Goal: Task Accomplishment & Management: Manage account settings

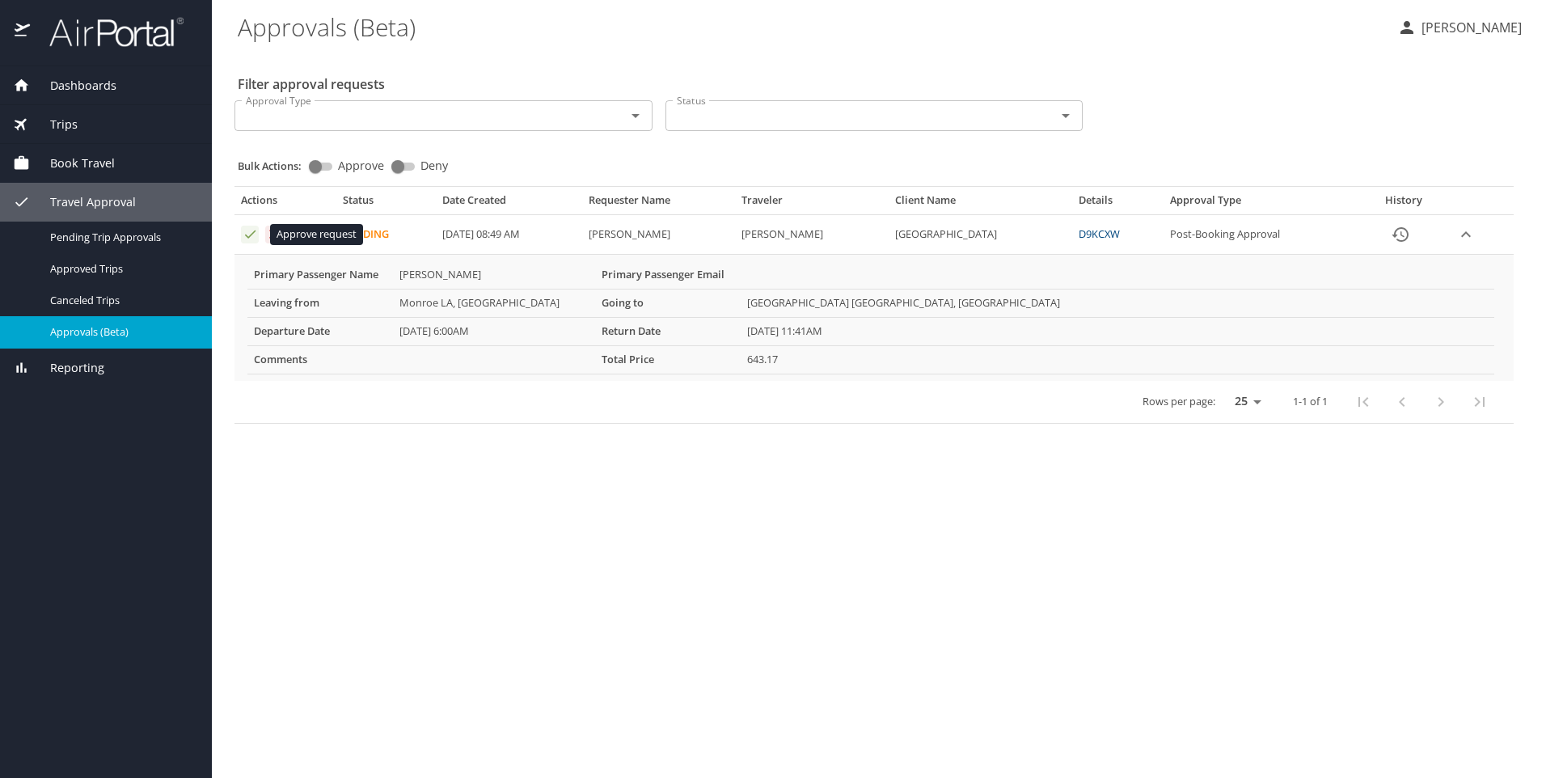
click at [250, 233] on icon "Approval table" at bounding box center [250, 233] width 15 height 15
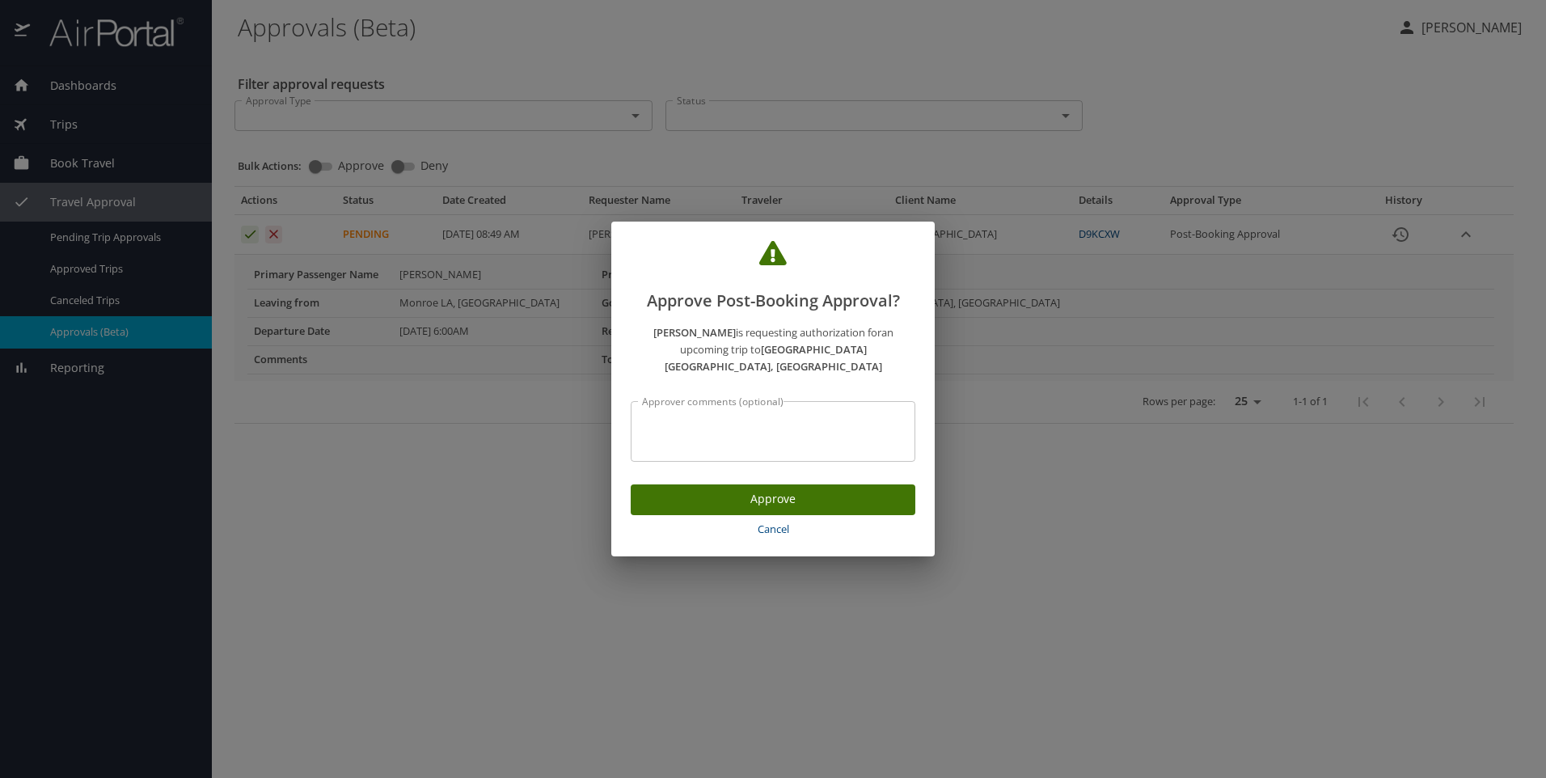
click at [763, 520] on span "Cancel" at bounding box center [773, 529] width 272 height 19
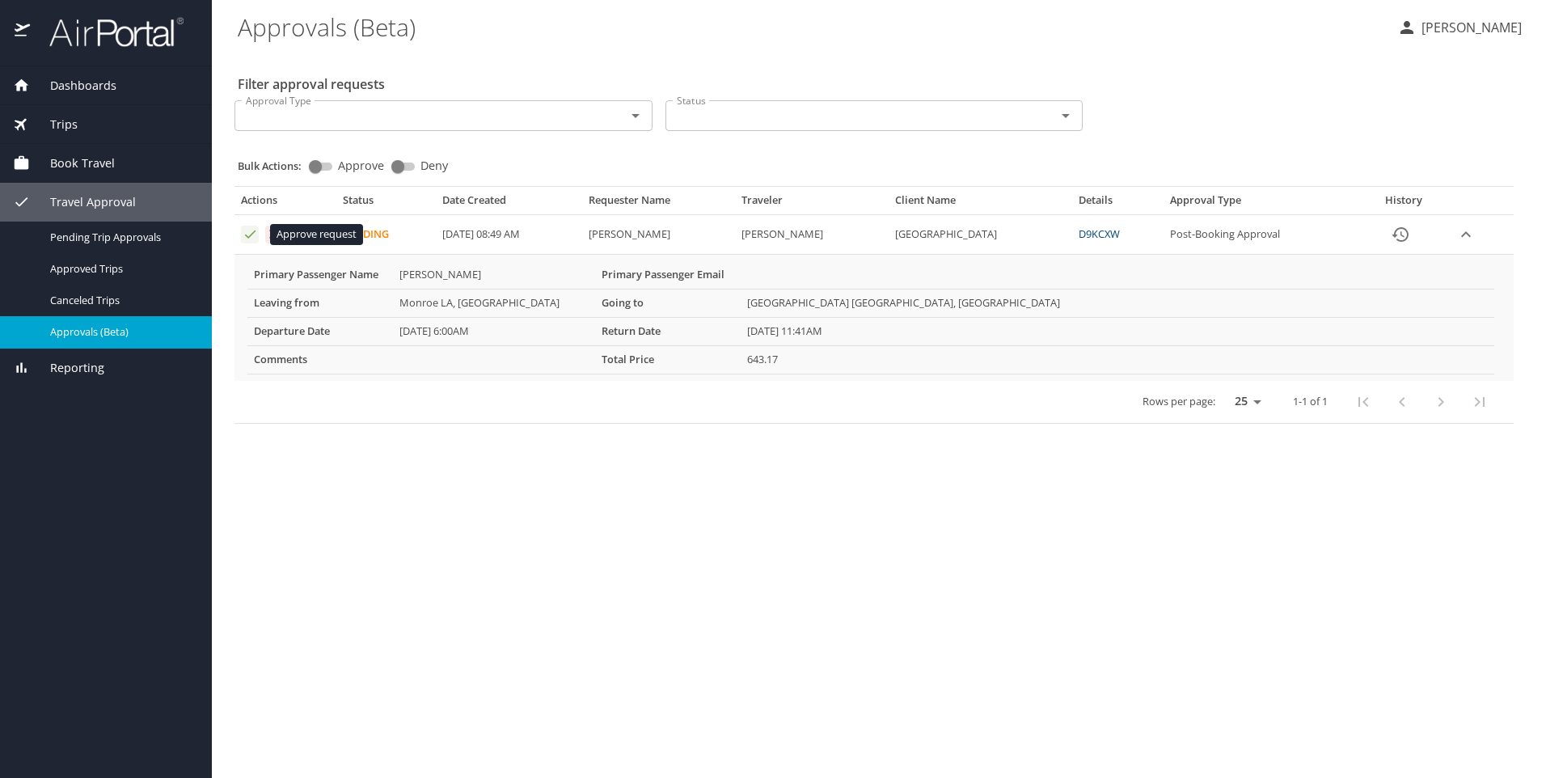
click at [247, 231] on icon "Approval table" at bounding box center [250, 233] width 15 height 15
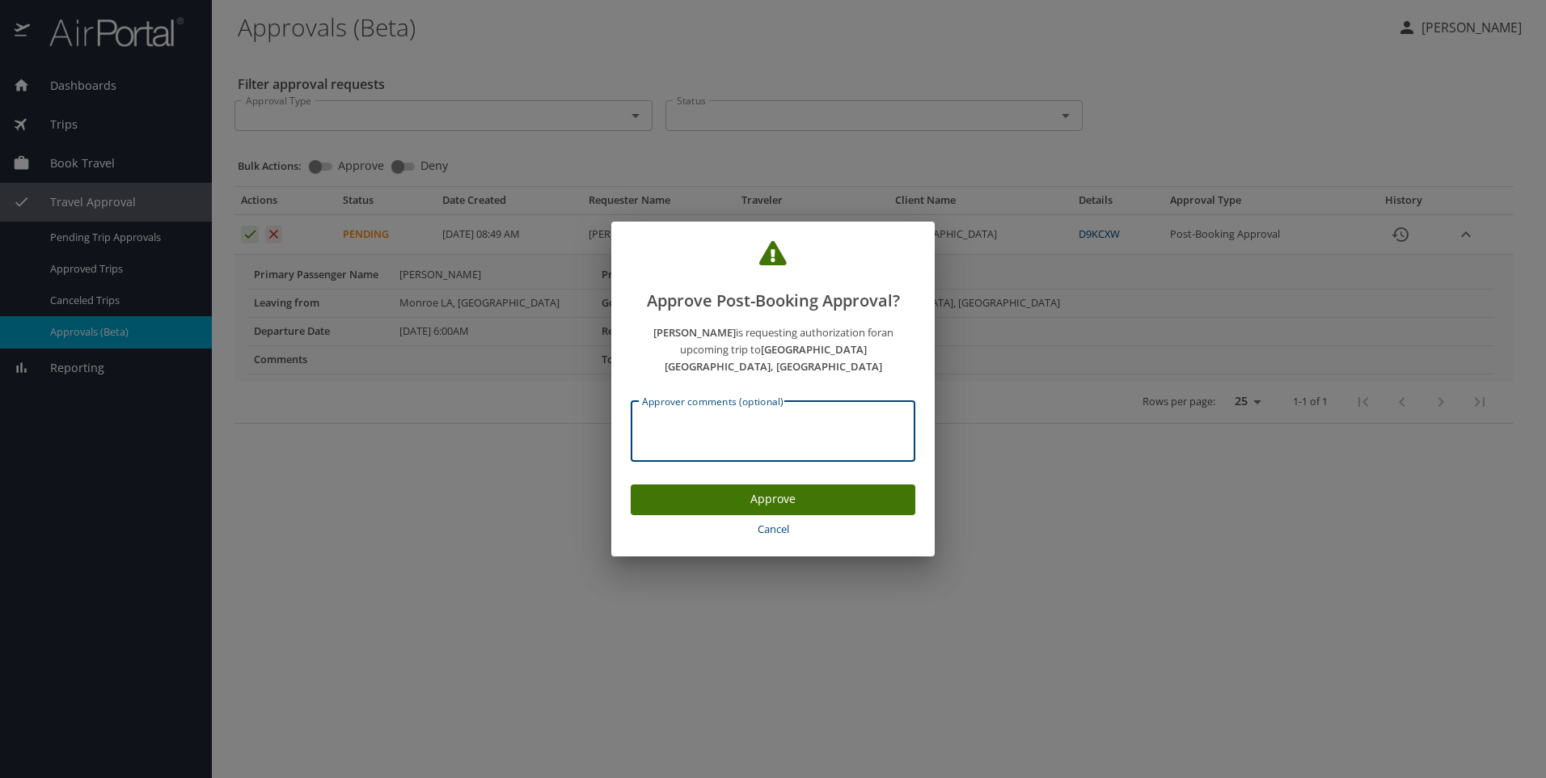
click at [724, 417] on textarea "Approver comments (optional)" at bounding box center [773, 431] width 262 height 31
paste textarea "0018999910978"
click at [641, 414] on div "0018999910978 Approver comments (optional)" at bounding box center [773, 431] width 285 height 61
type textarea "0018999910978"
click at [701, 403] on div "0018999910978 Approver comments (optional)" at bounding box center [773, 431] width 285 height 61
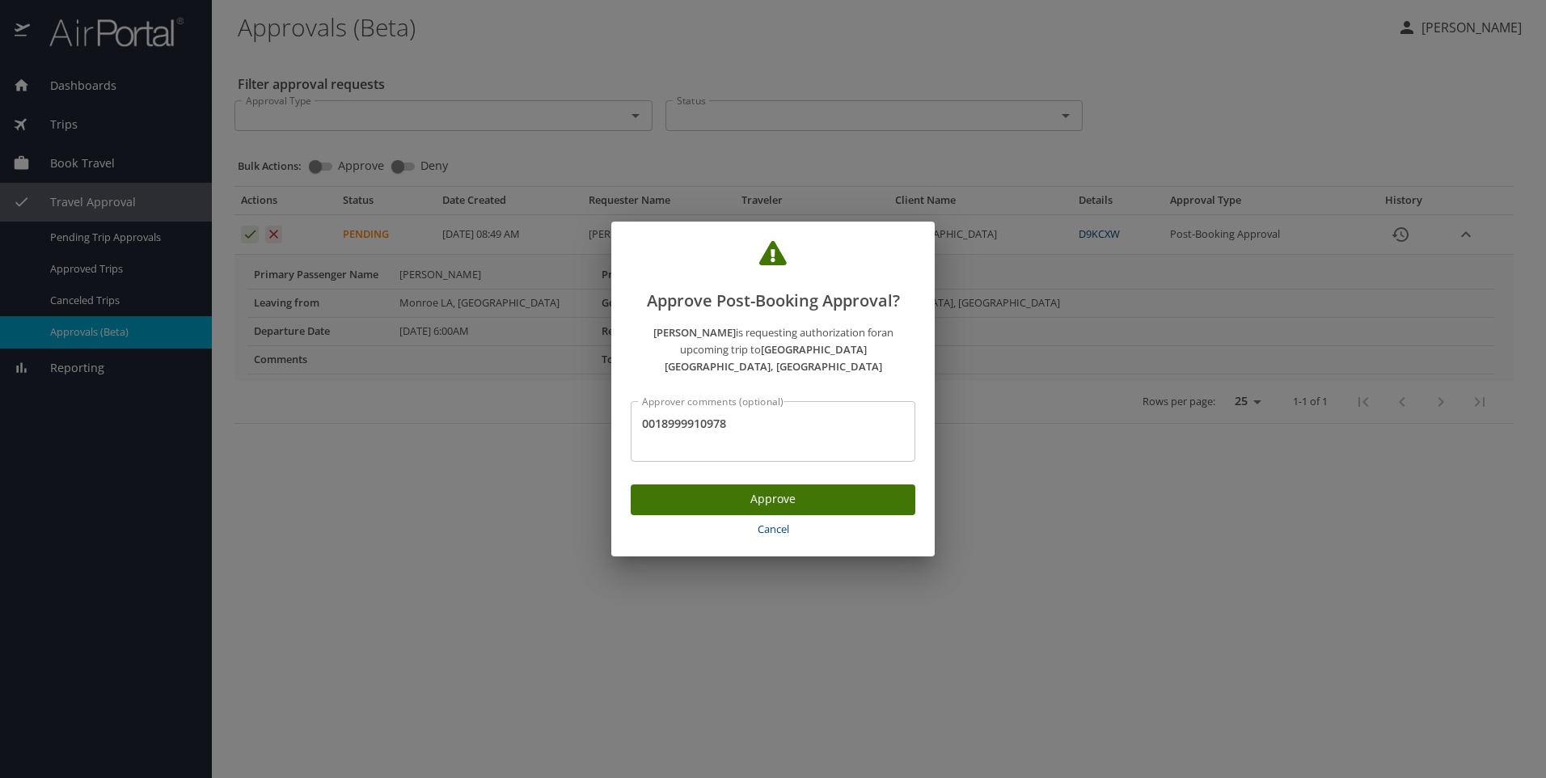
click at [701, 403] on div "0018999910978 Approver comments (optional)" at bounding box center [773, 431] width 285 height 61
click at [704, 416] on textarea "0018999910978" at bounding box center [773, 431] width 262 height 31
click at [777, 489] on span "Approve" at bounding box center [773, 499] width 259 height 20
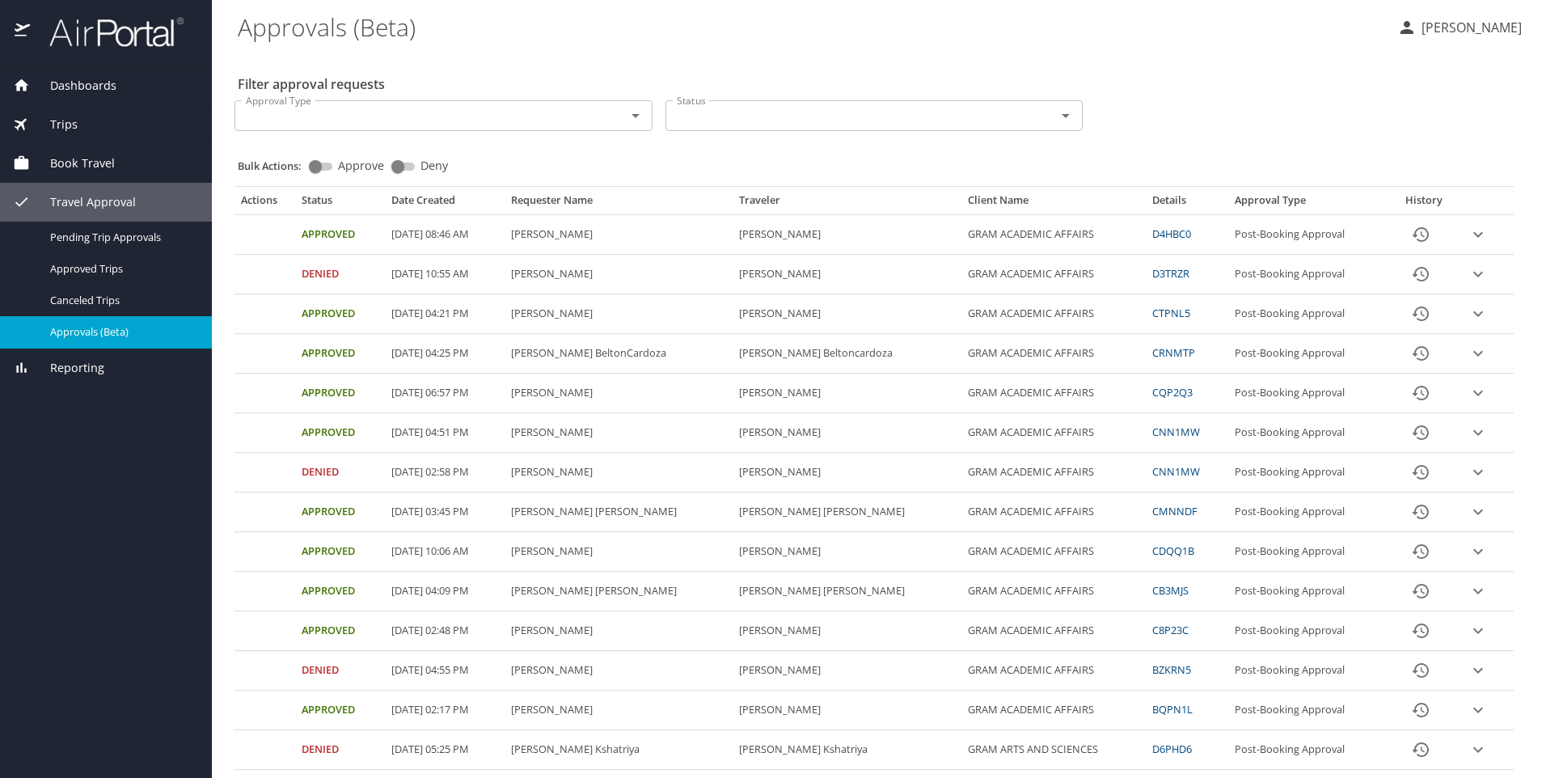
click at [98, 339] on span "Approvals (Beta)" at bounding box center [121, 331] width 142 height 15
click at [87, 163] on span "Book Travel" at bounding box center [72, 163] width 85 height 18
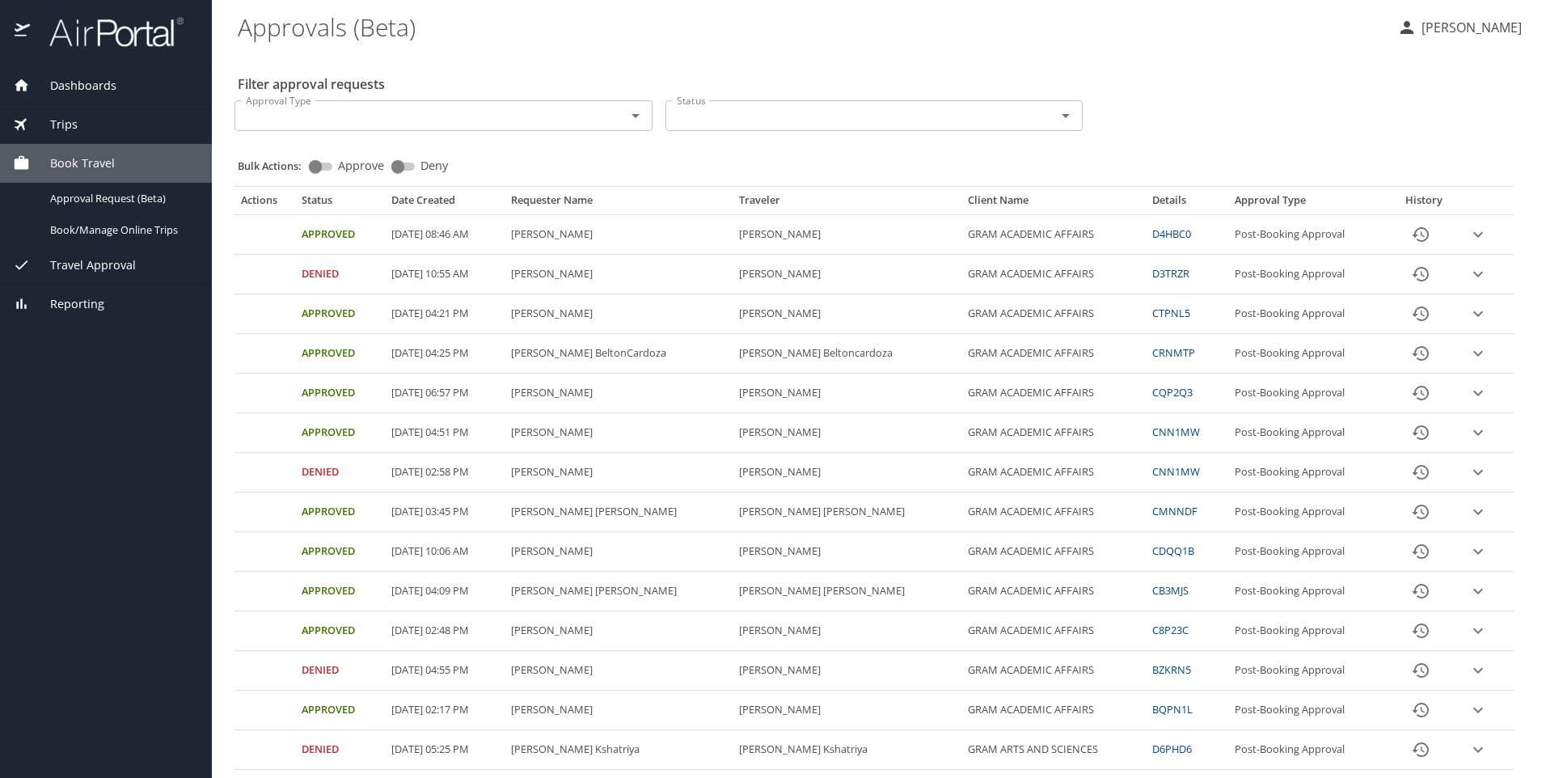
click at [91, 264] on span "Travel Approval" at bounding box center [83, 265] width 106 height 18
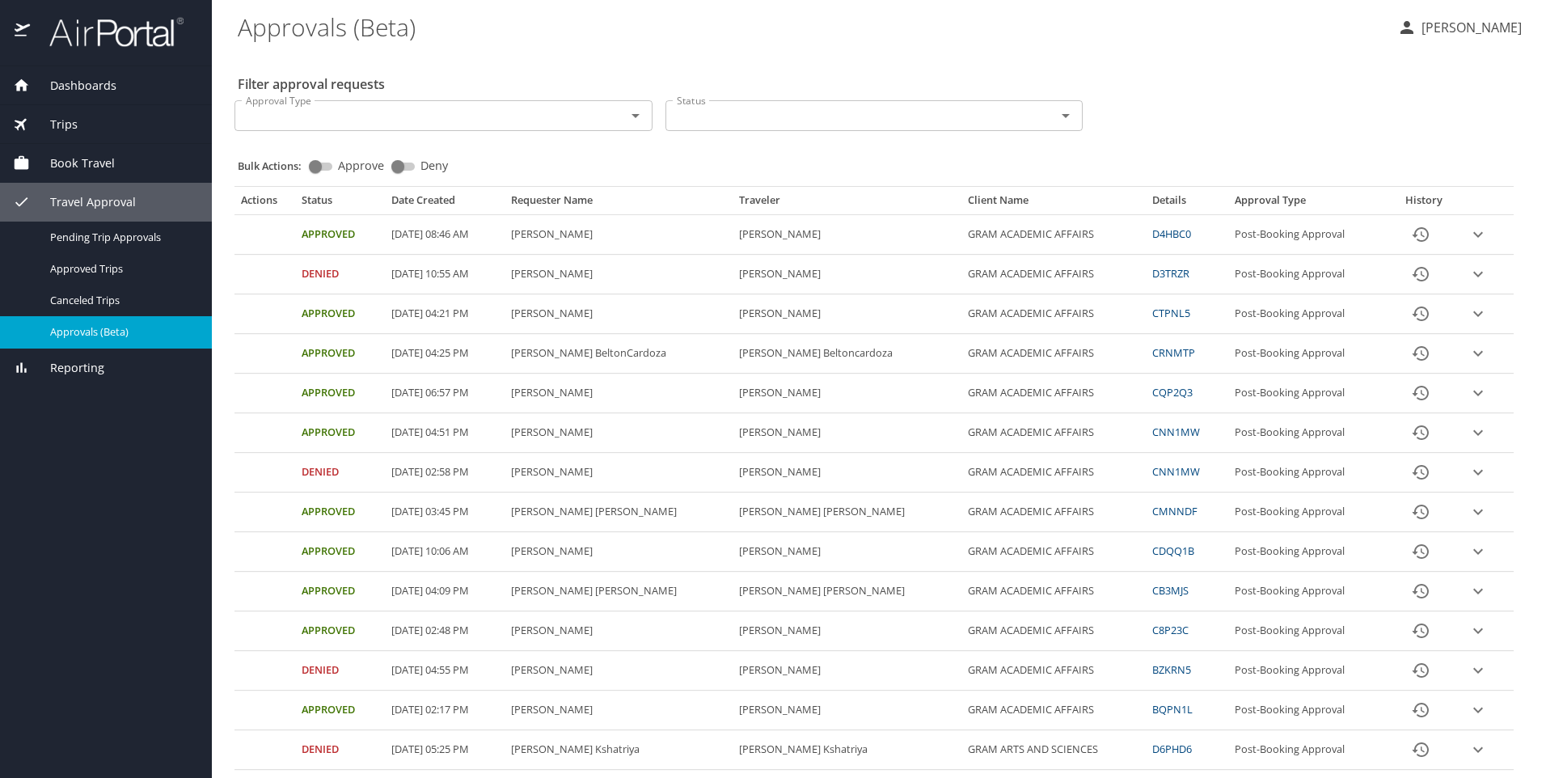
click at [95, 332] on span "Approvals (Beta)" at bounding box center [121, 331] width 142 height 15
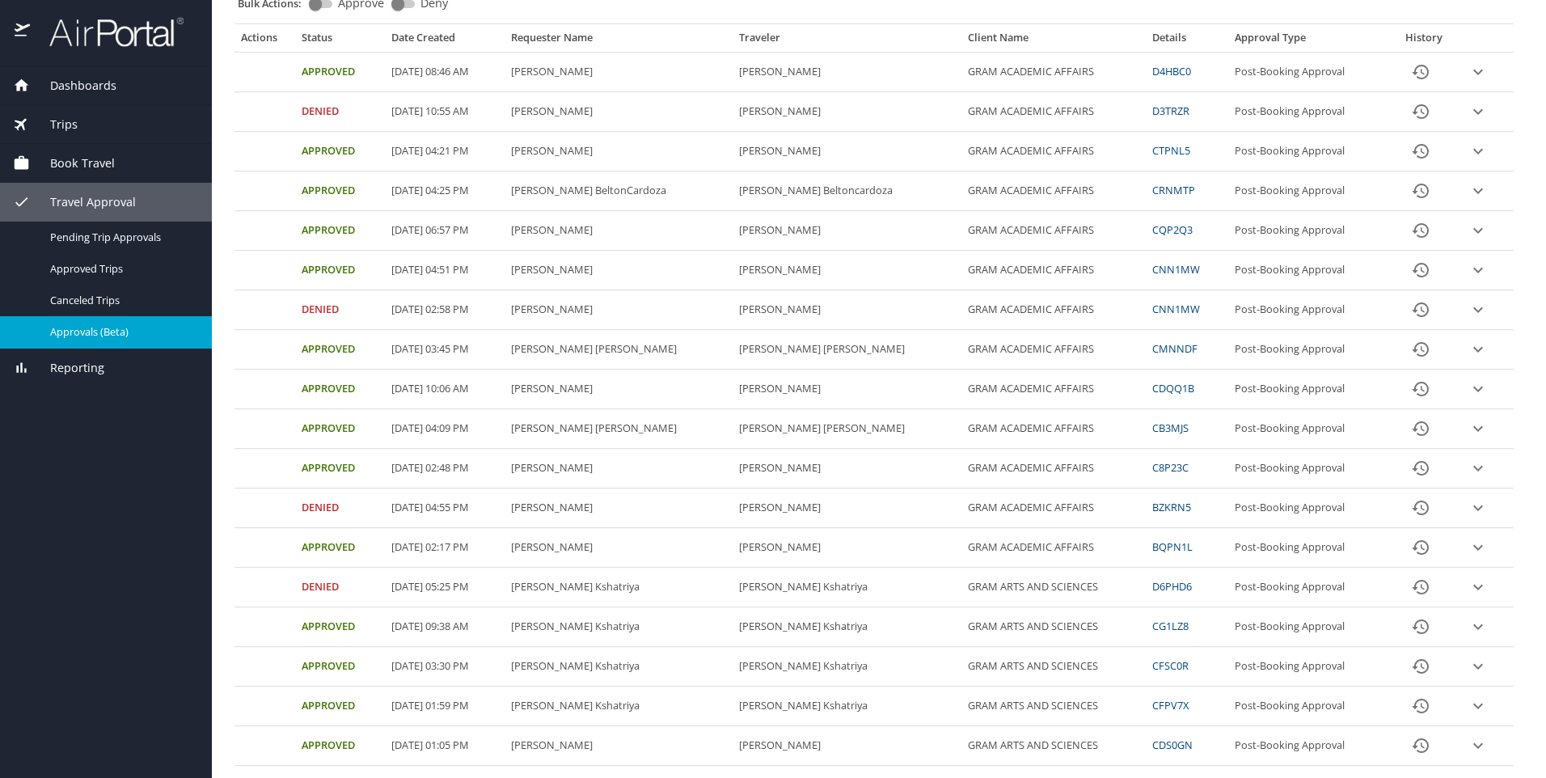
scroll to position [477, 0]
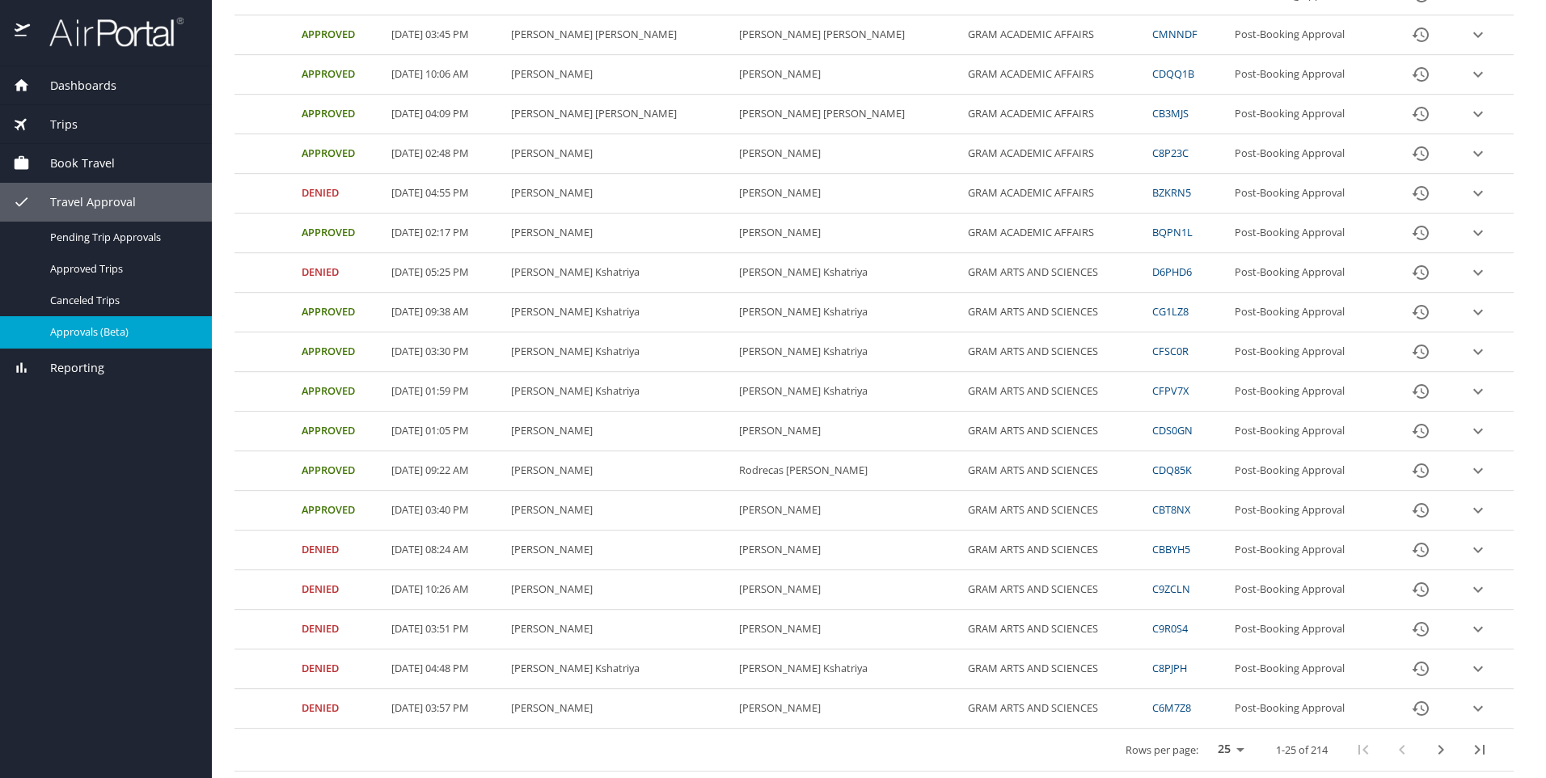
click at [1431, 755] on icon "next page" at bounding box center [1440, 749] width 19 height 19
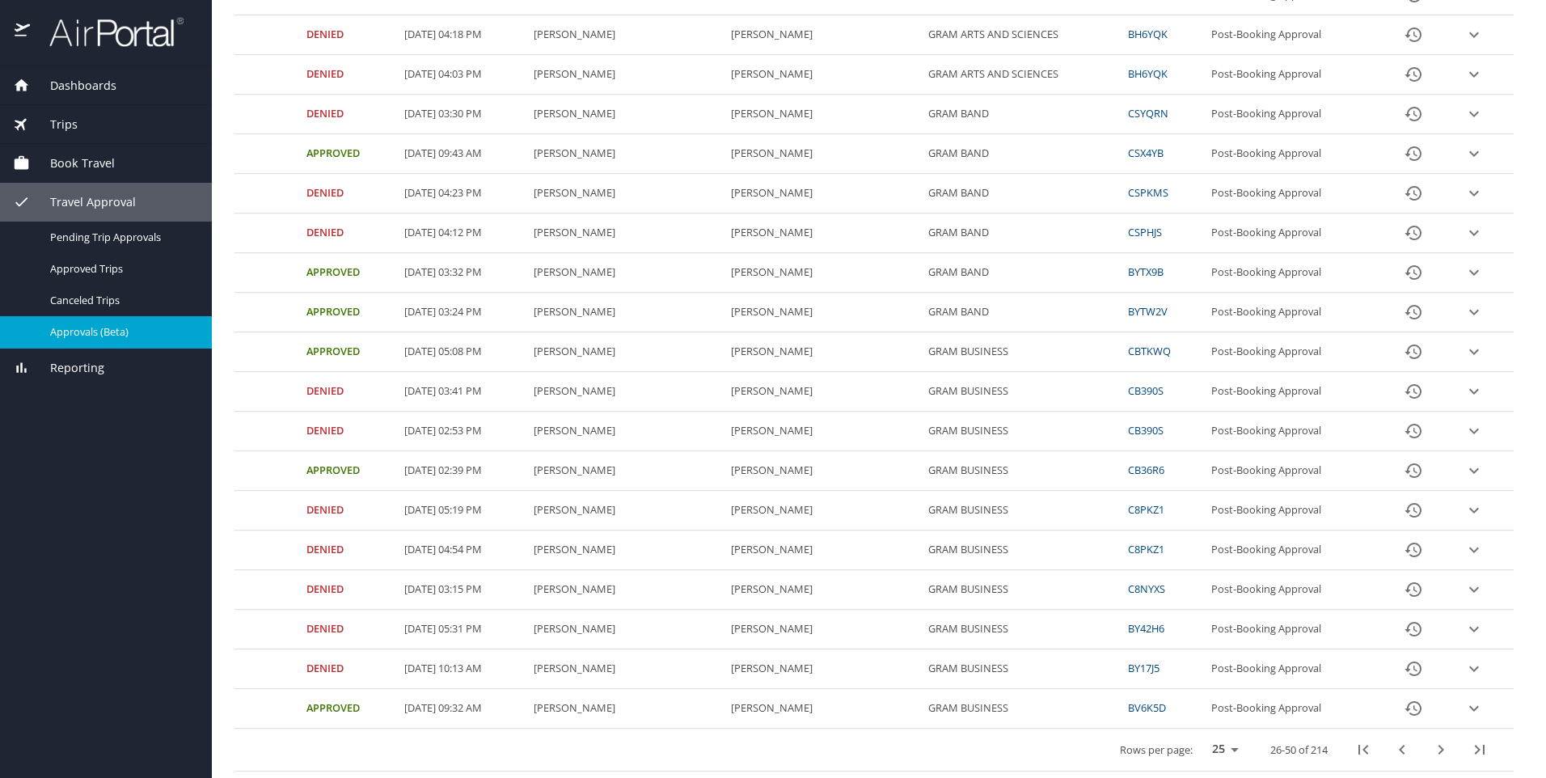
click at [1441, 743] on button "next page" at bounding box center [1441, 749] width 39 height 39
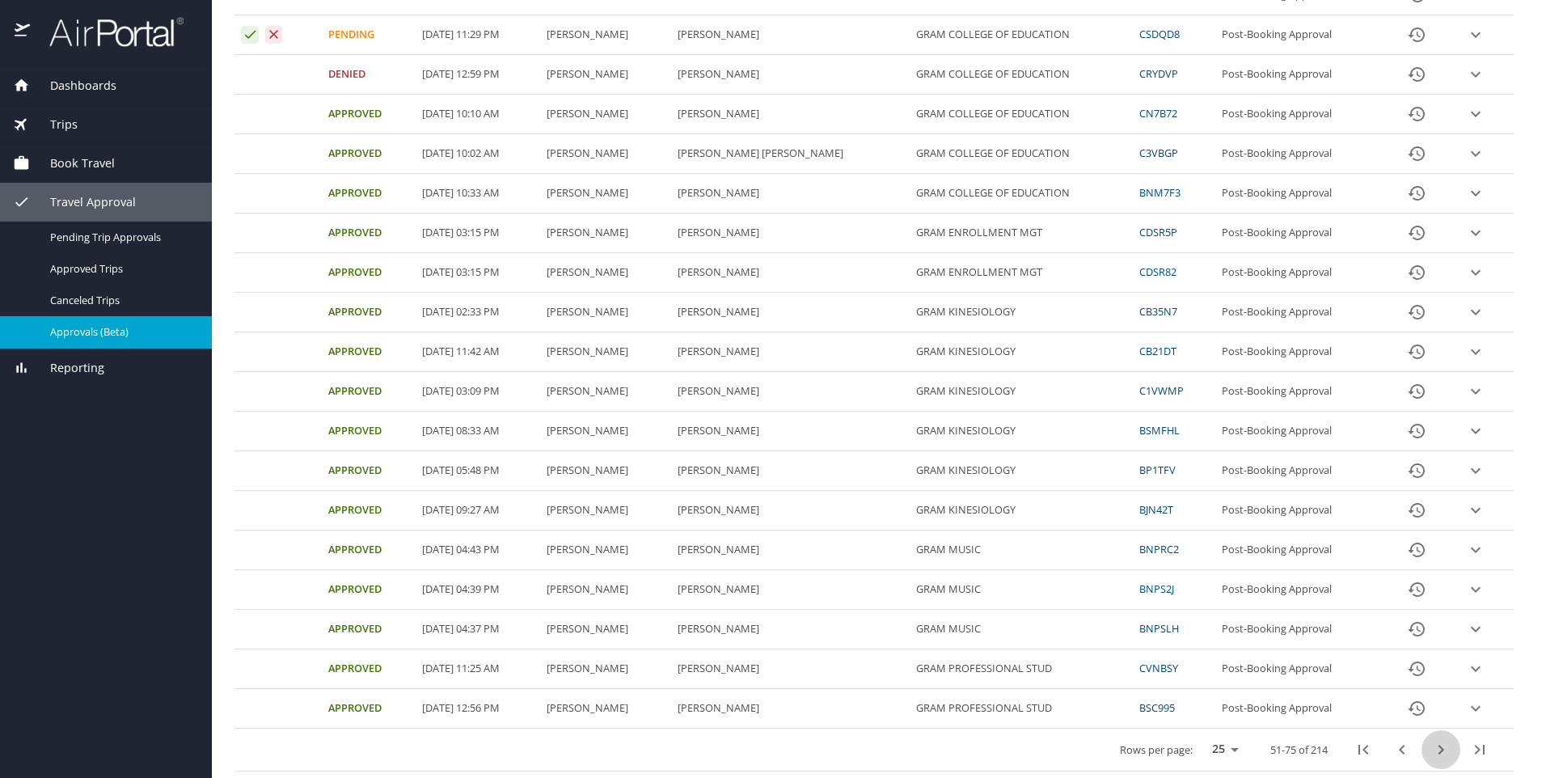
click at [1438, 750] on icon "next page" at bounding box center [1440, 749] width 19 height 19
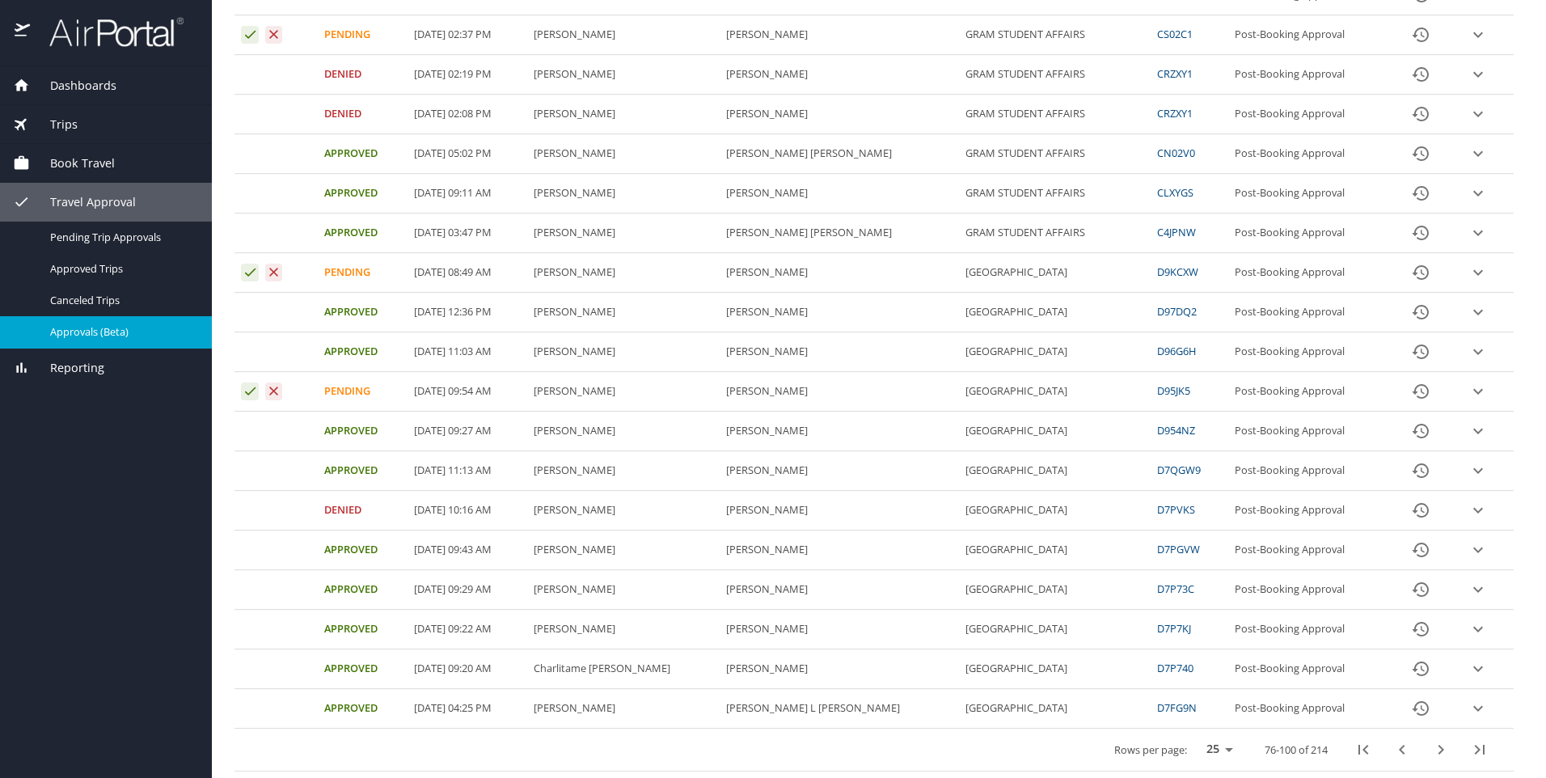
click at [1431, 752] on icon "next page" at bounding box center [1440, 749] width 19 height 19
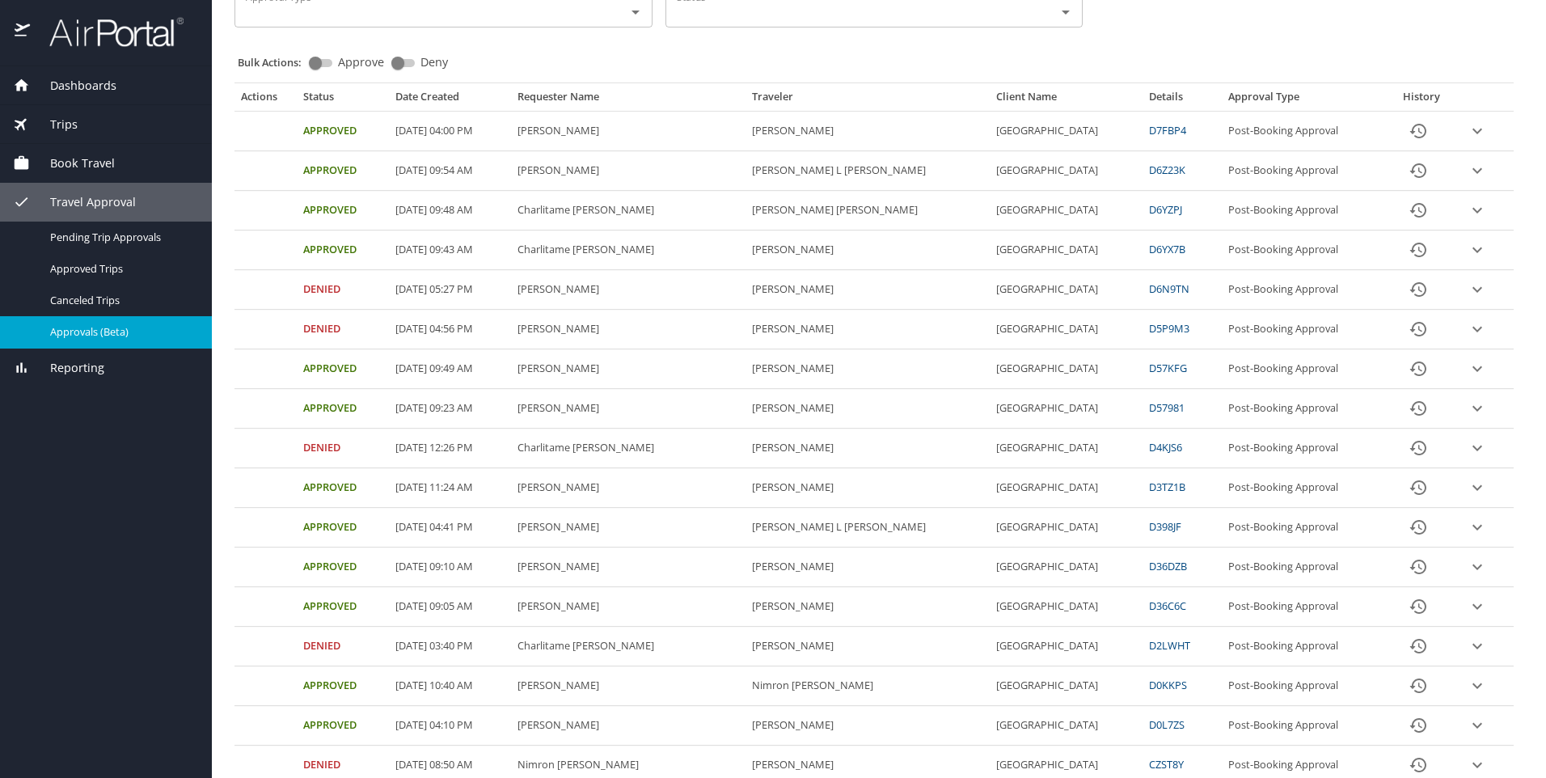
scroll to position [73, 0]
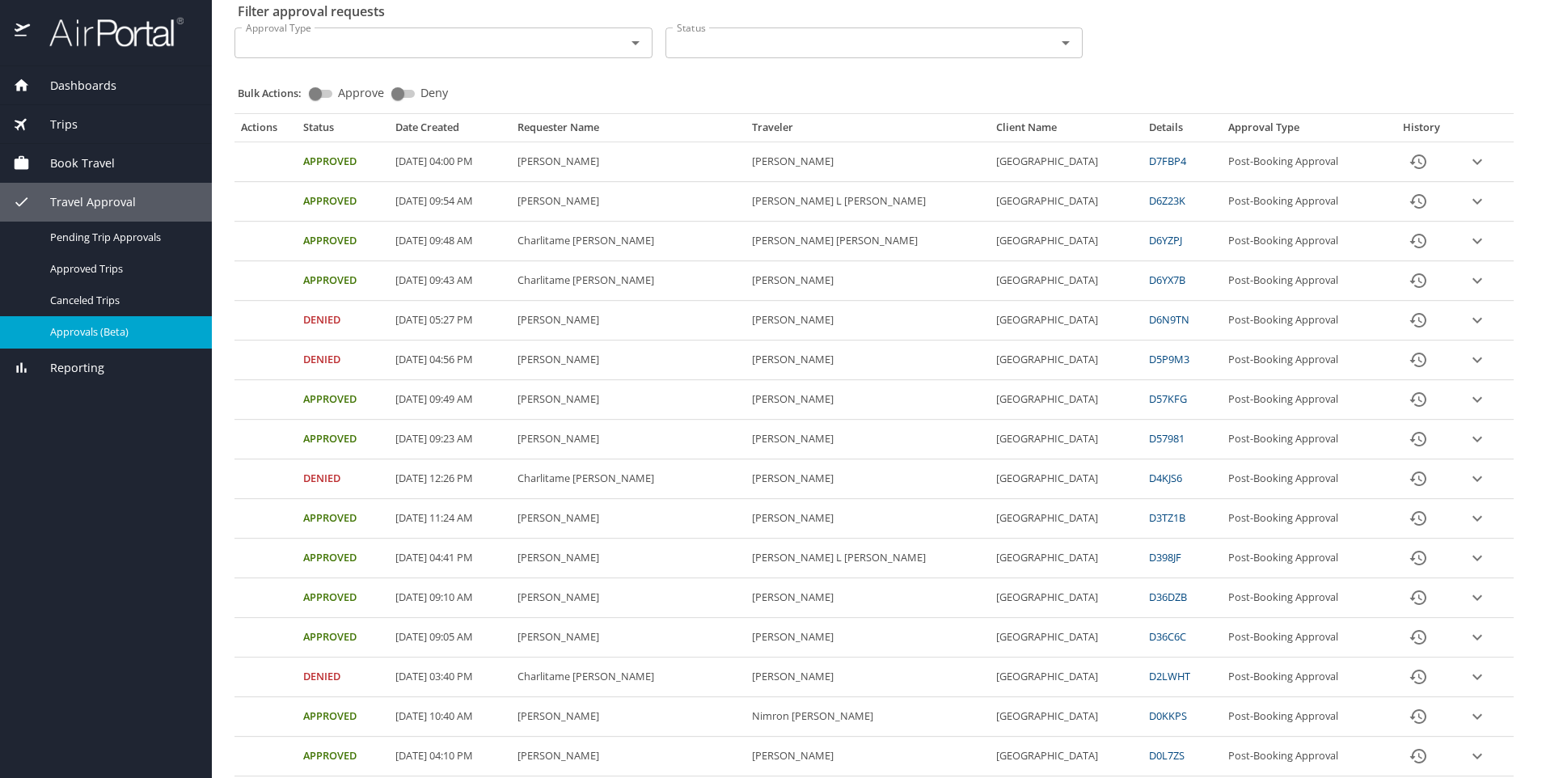
click at [1468, 171] on icon "expand row" at bounding box center [1477, 161] width 19 height 19
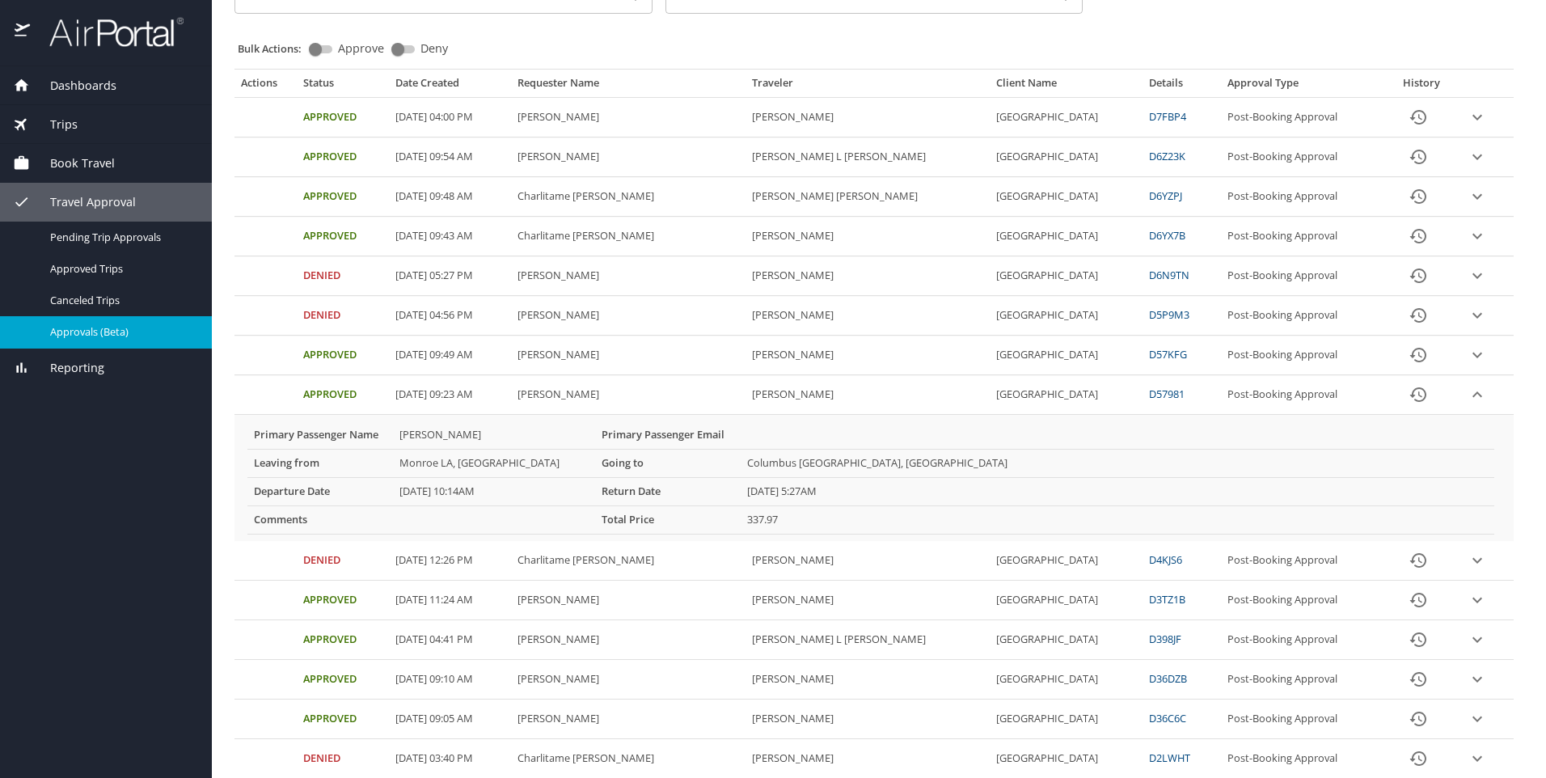
scroll to position [235, 0]
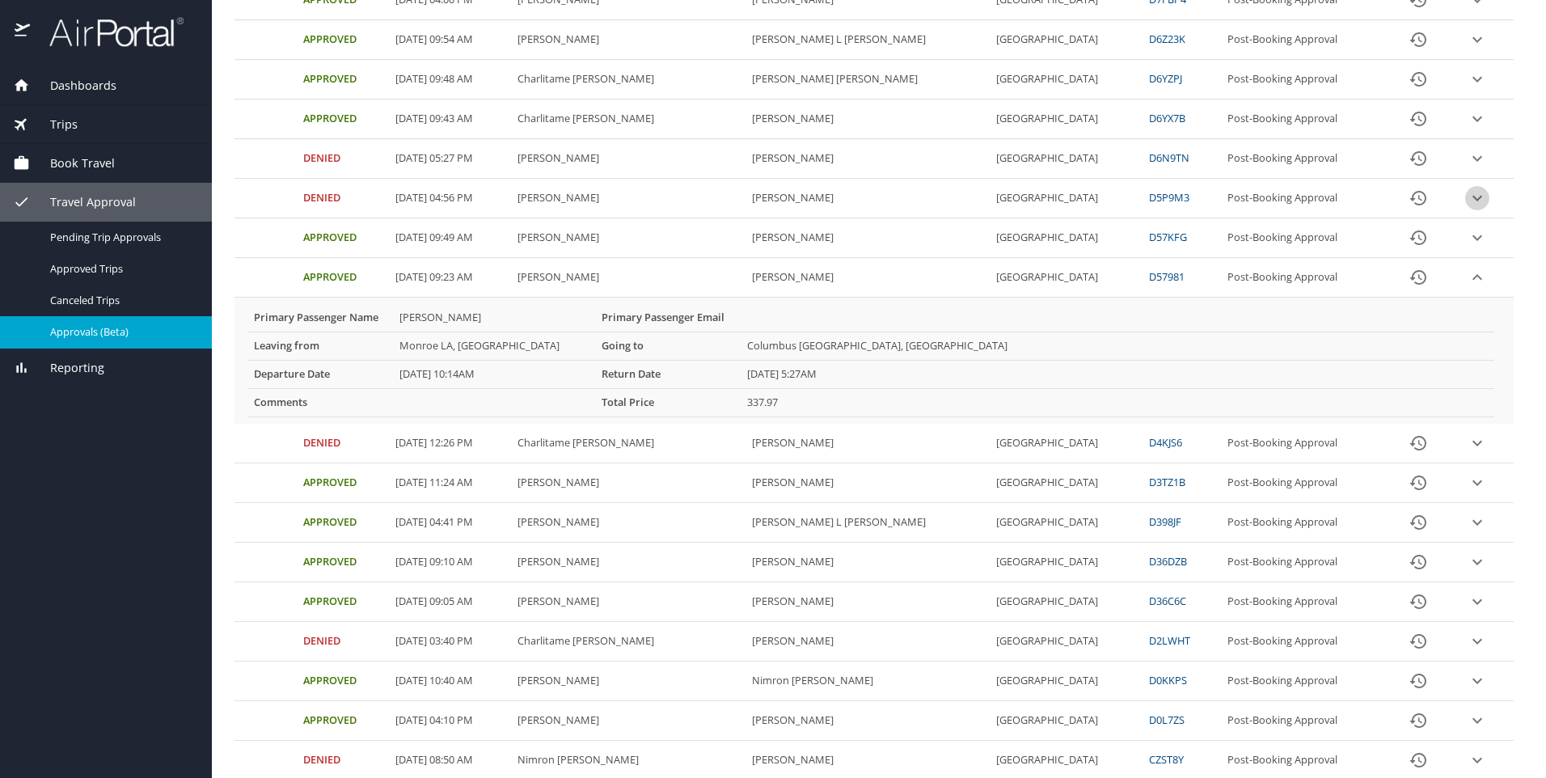
click at [1468, 10] on icon "expand row" at bounding box center [1477, -1] width 19 height 19
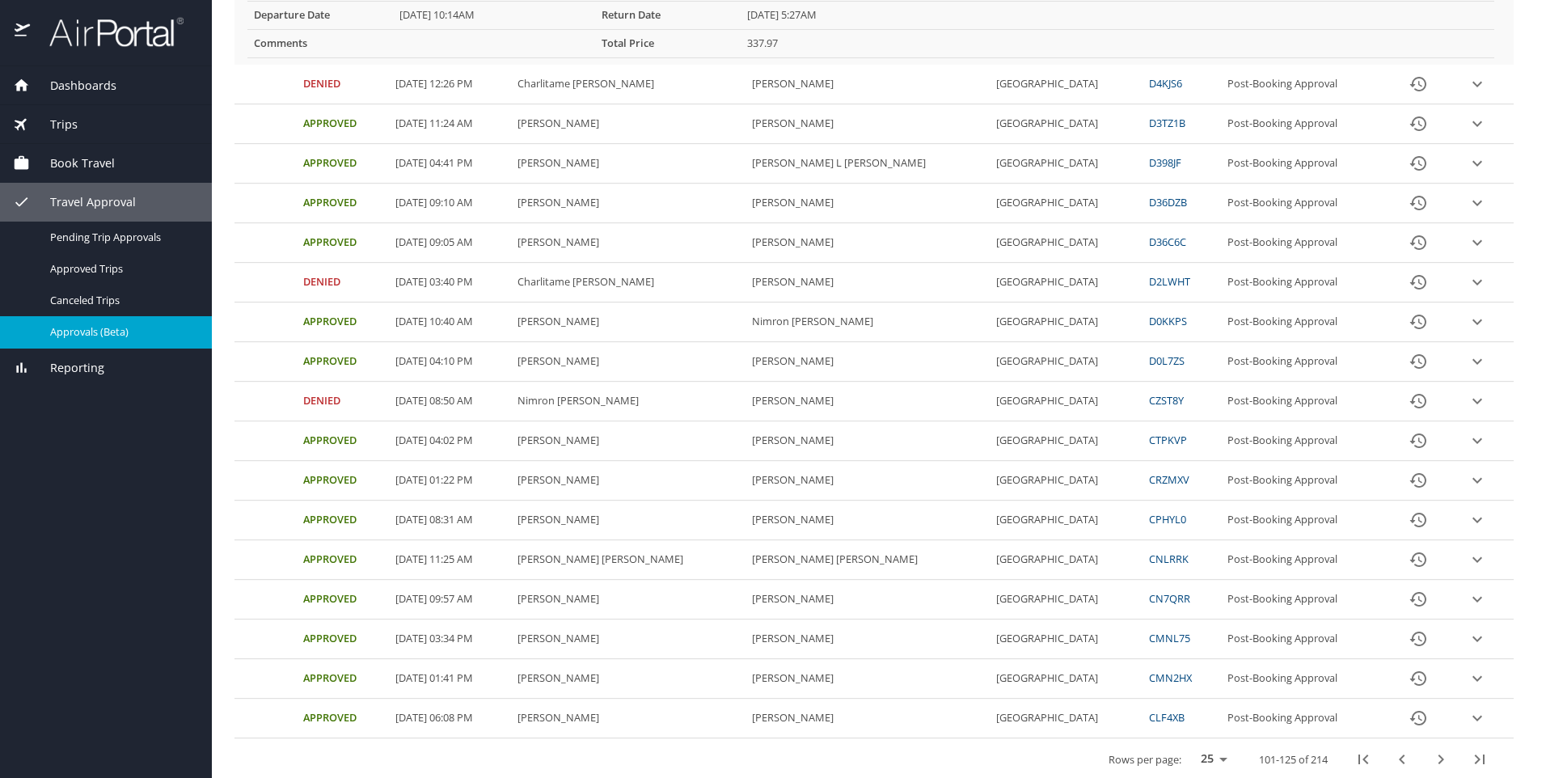
scroll to position [729, 0]
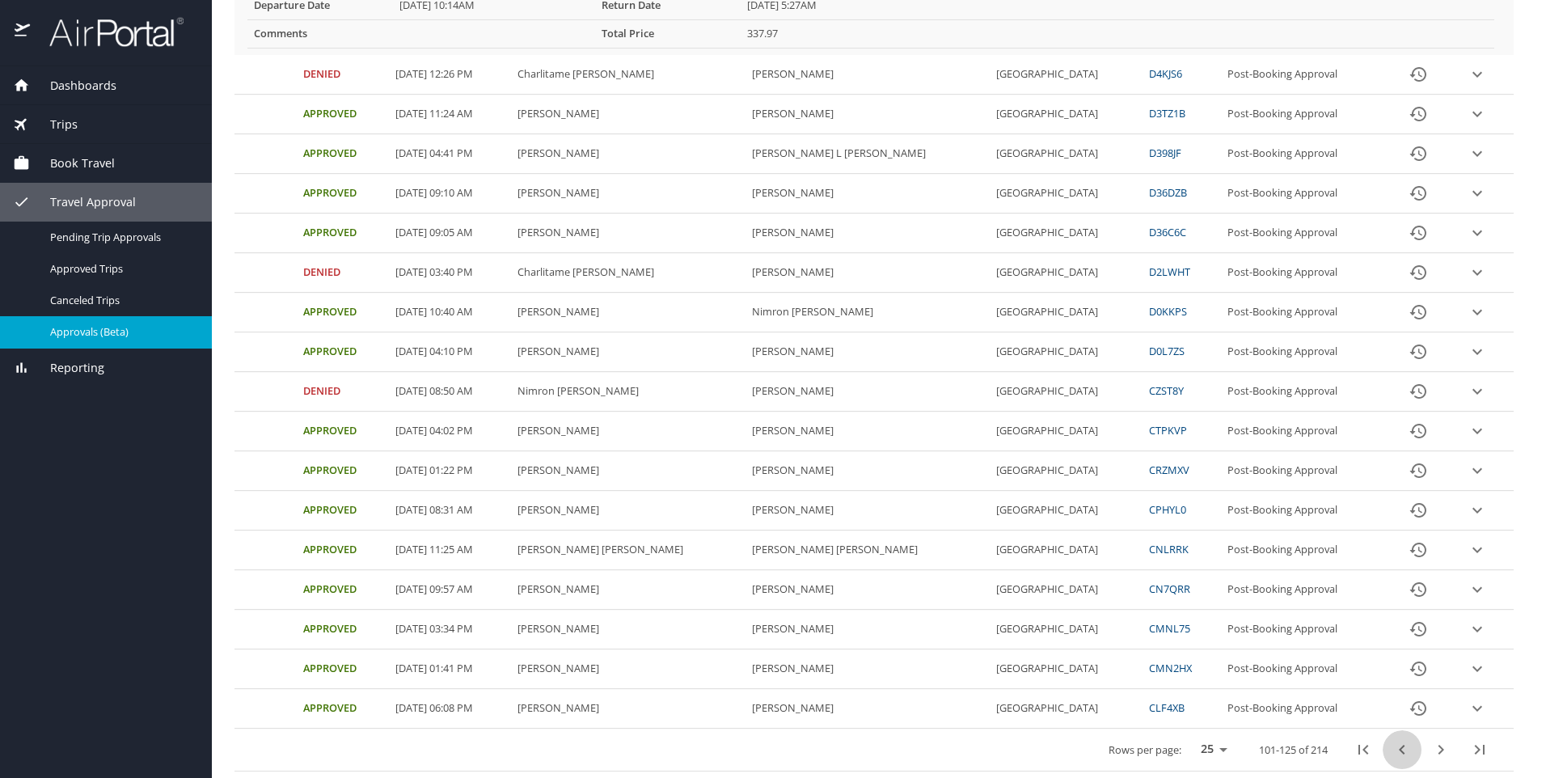
click at [1401, 748] on button "previous page" at bounding box center [1402, 749] width 39 height 39
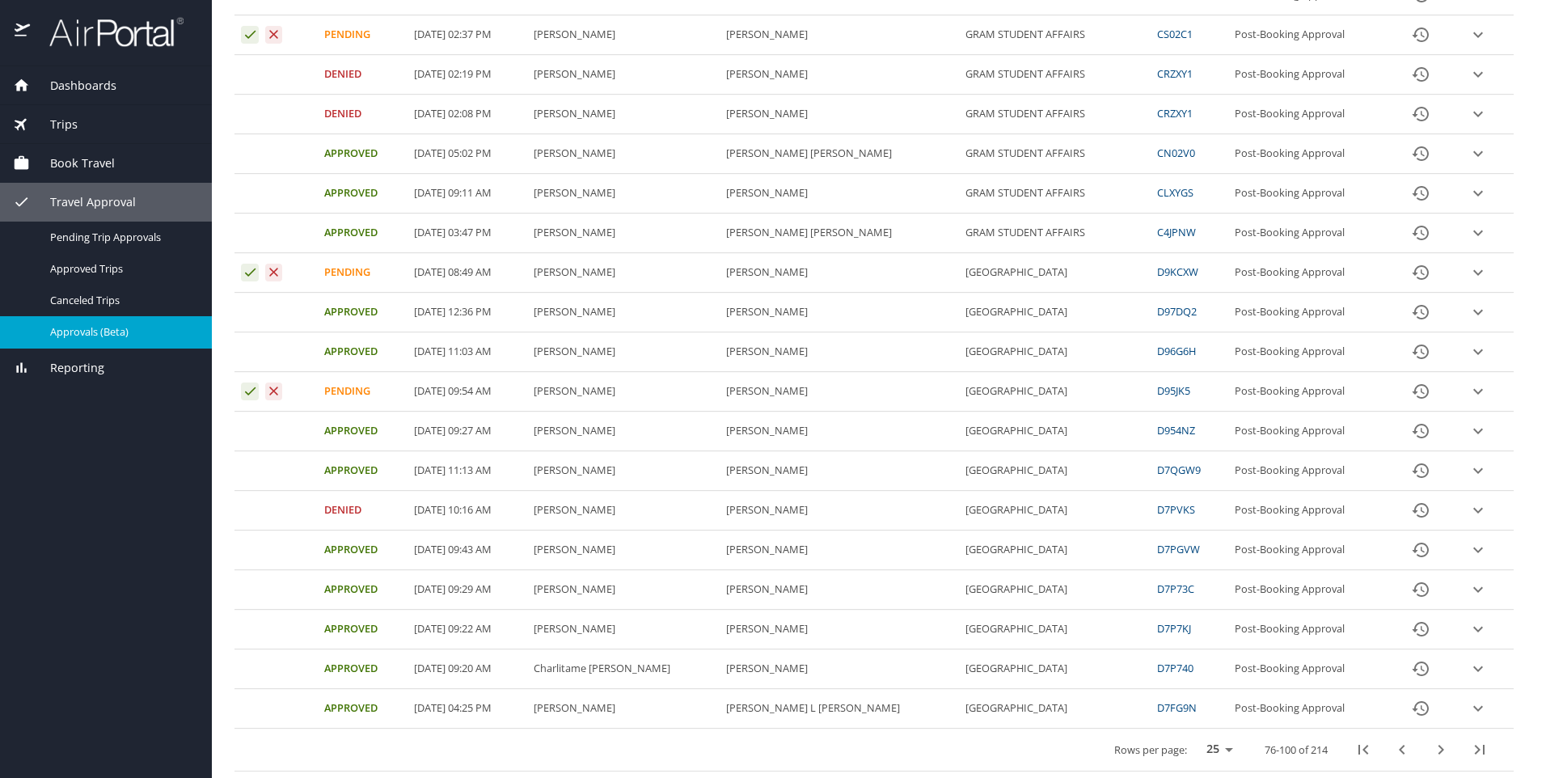
scroll to position [477, 0]
